Goal: Find contact information: Obtain details needed to contact an individual or organization

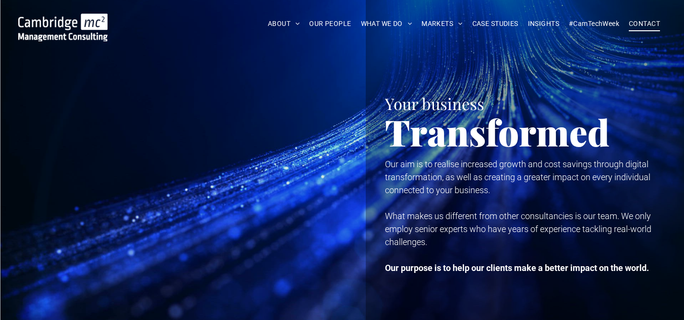
click at [646, 24] on span "CONTACT" at bounding box center [644, 23] width 31 height 15
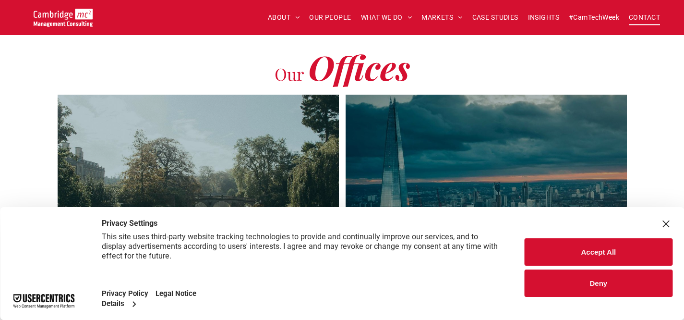
scroll to position [235, 0]
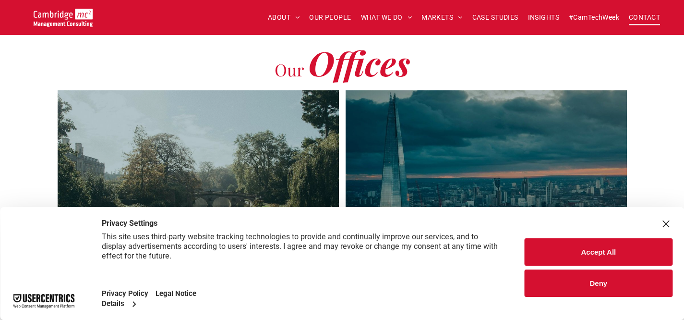
click at [607, 253] on button "Accept All" at bounding box center [598, 251] width 148 height 27
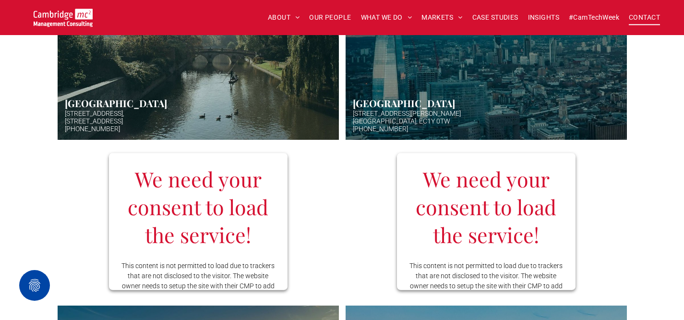
scroll to position [369, 0]
